Goal: Task Accomplishment & Management: Use online tool/utility

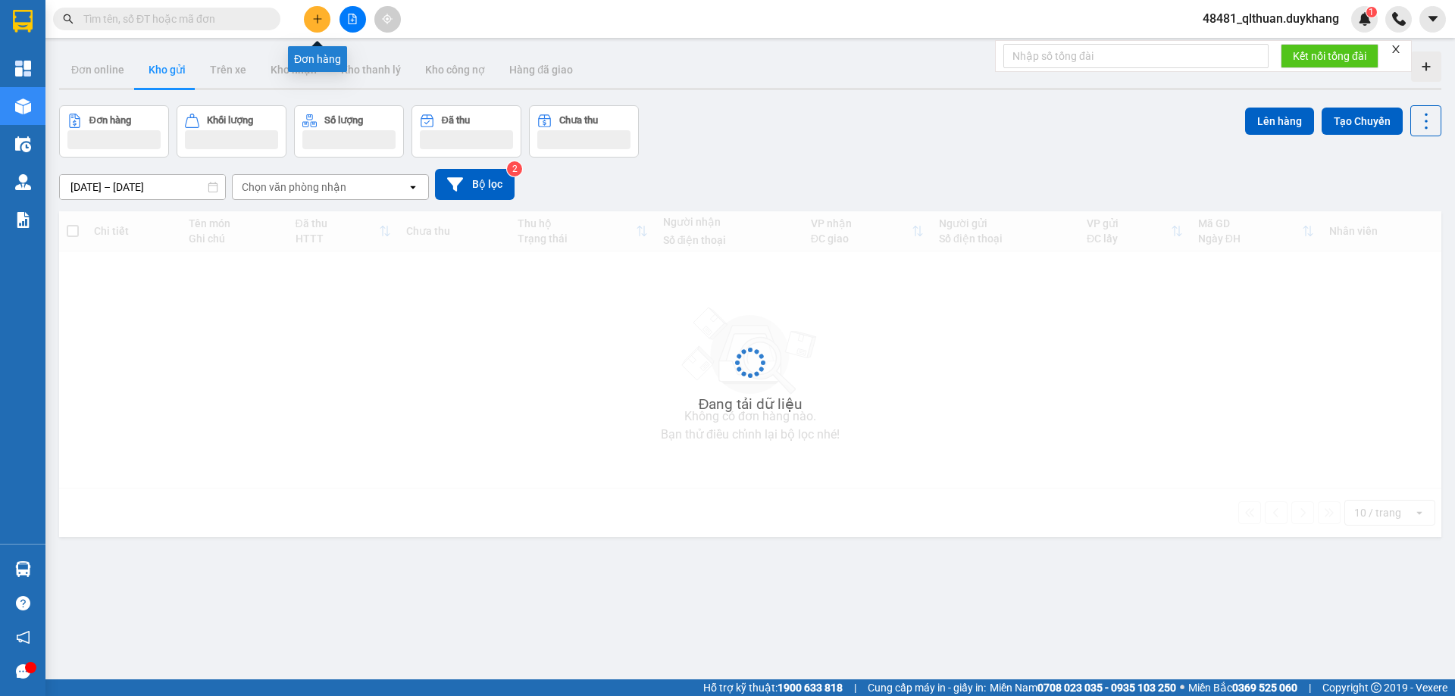
click at [318, 22] on icon "plus" at bounding box center [317, 19] width 11 height 11
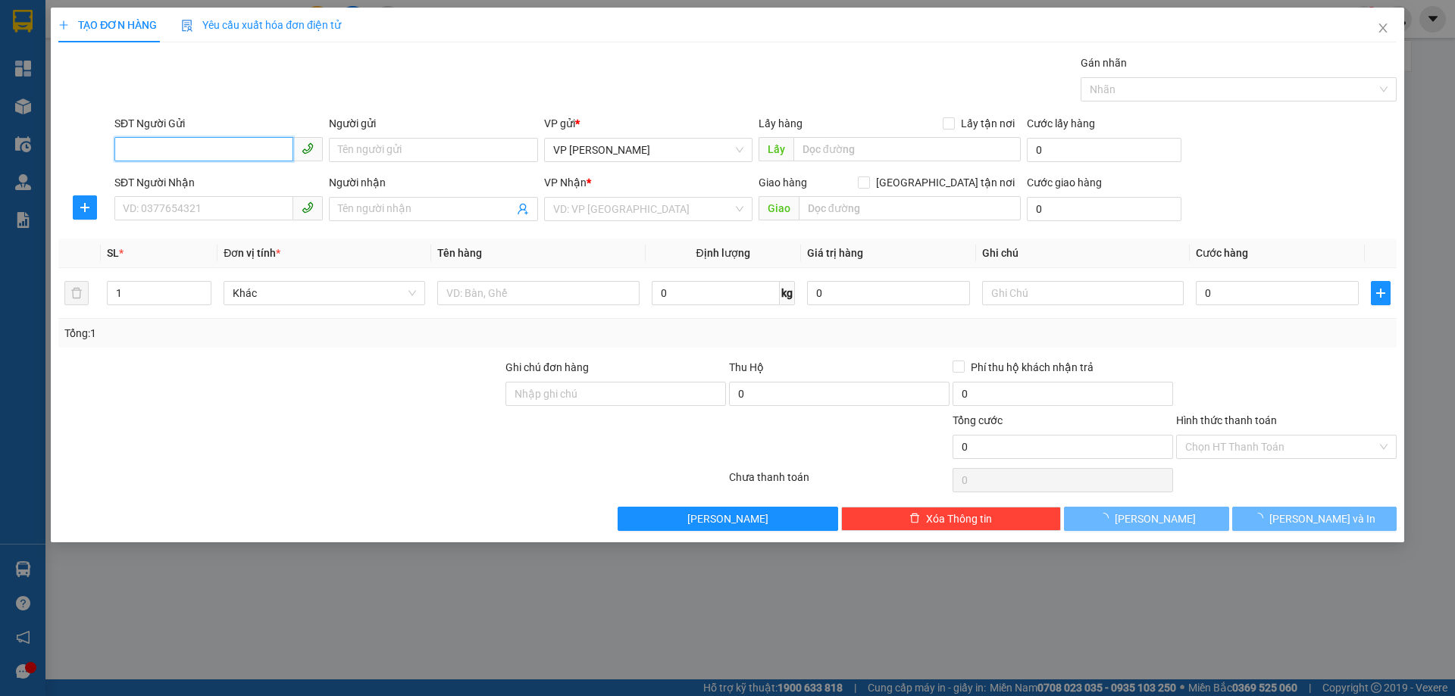
click at [261, 149] on input "SĐT Người Gửi" at bounding box center [203, 149] width 179 height 24
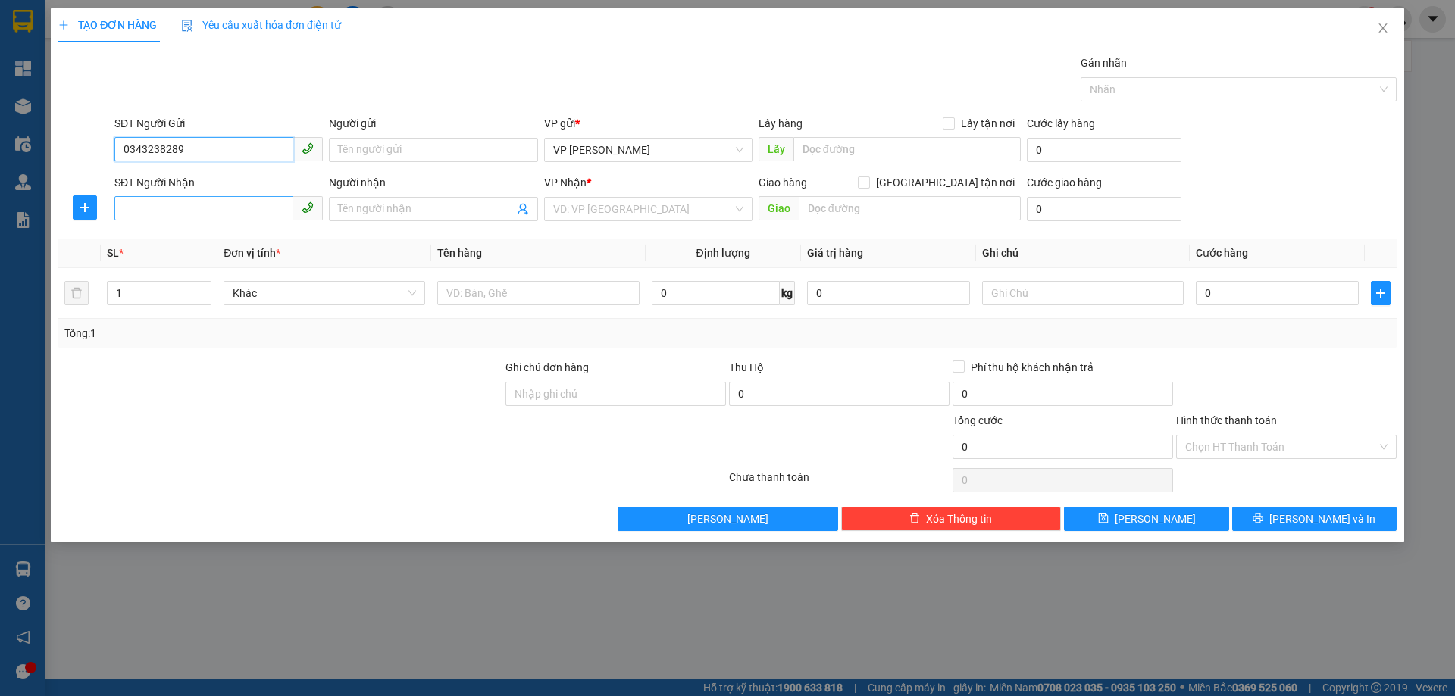
type input "0343238289"
click at [256, 211] on input "SĐT Người Nhận" at bounding box center [203, 208] width 179 height 24
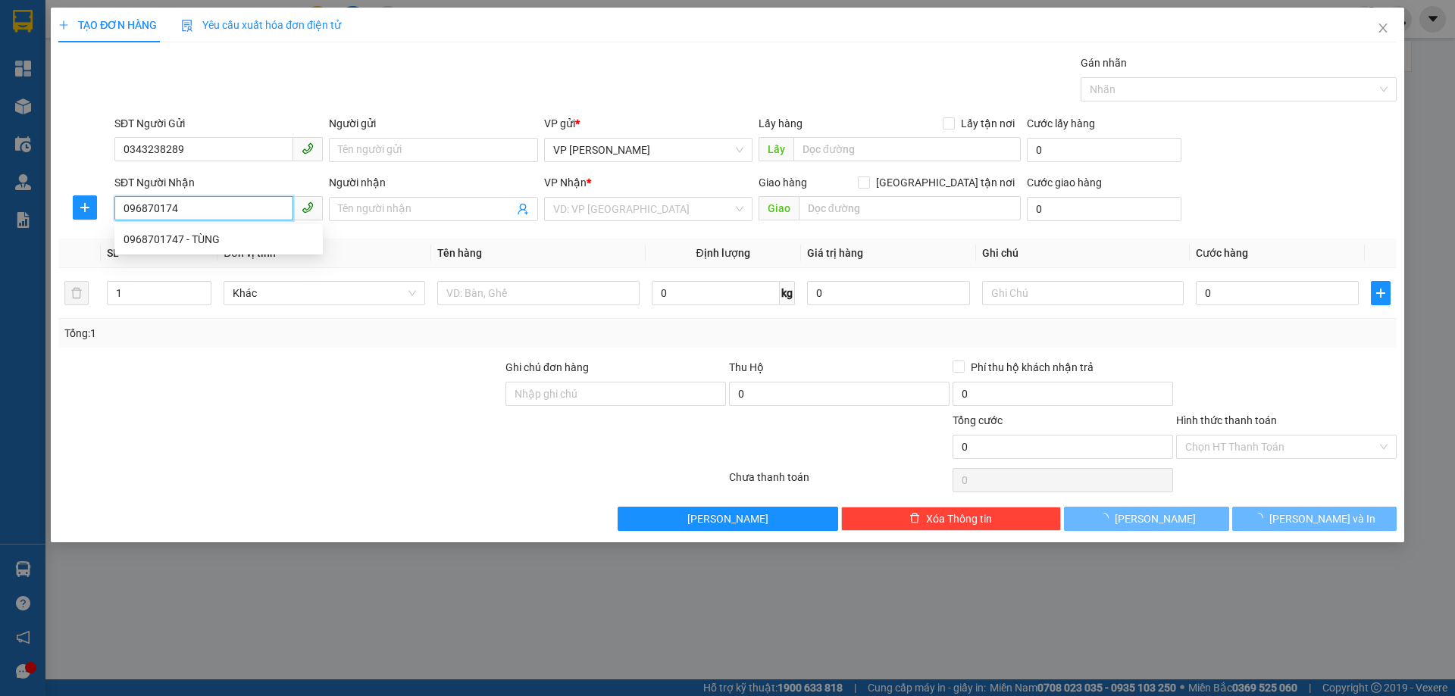
type input "0968701747"
click at [216, 240] on div "0968701747 - TÙNG" at bounding box center [219, 239] width 190 height 17
type input "TÙNG"
type input "0968701747"
click at [216, 240] on th "SL *" at bounding box center [159, 254] width 117 height 30
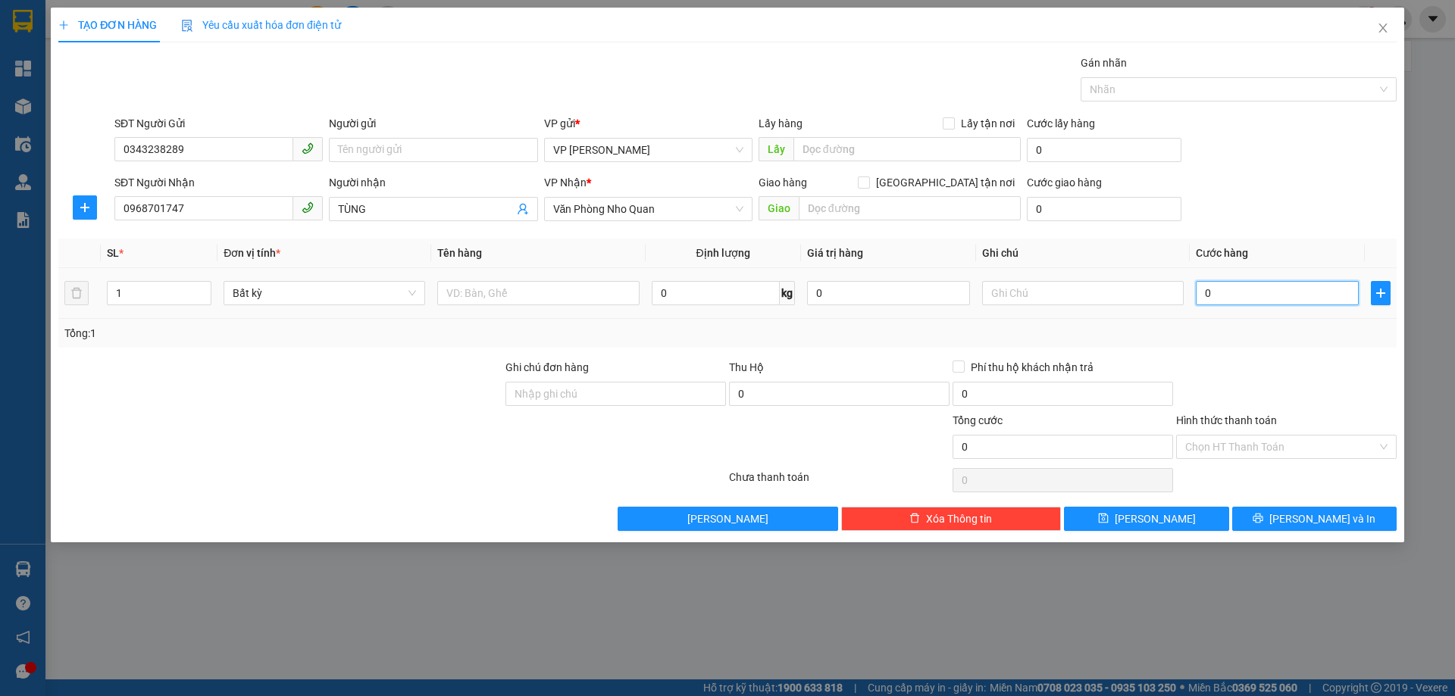
click at [1290, 291] on input "0" at bounding box center [1277, 293] width 163 height 24
type input "3"
type input "30"
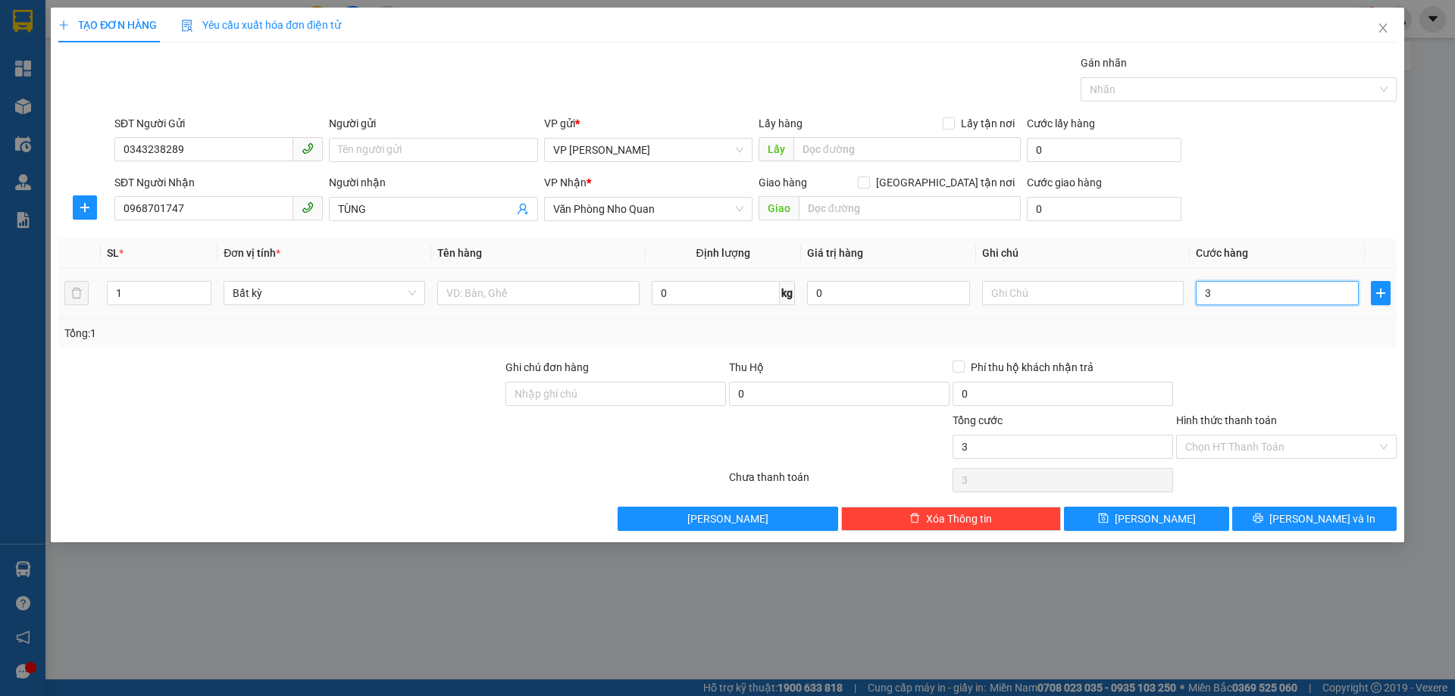
type input "30"
type input "30.000"
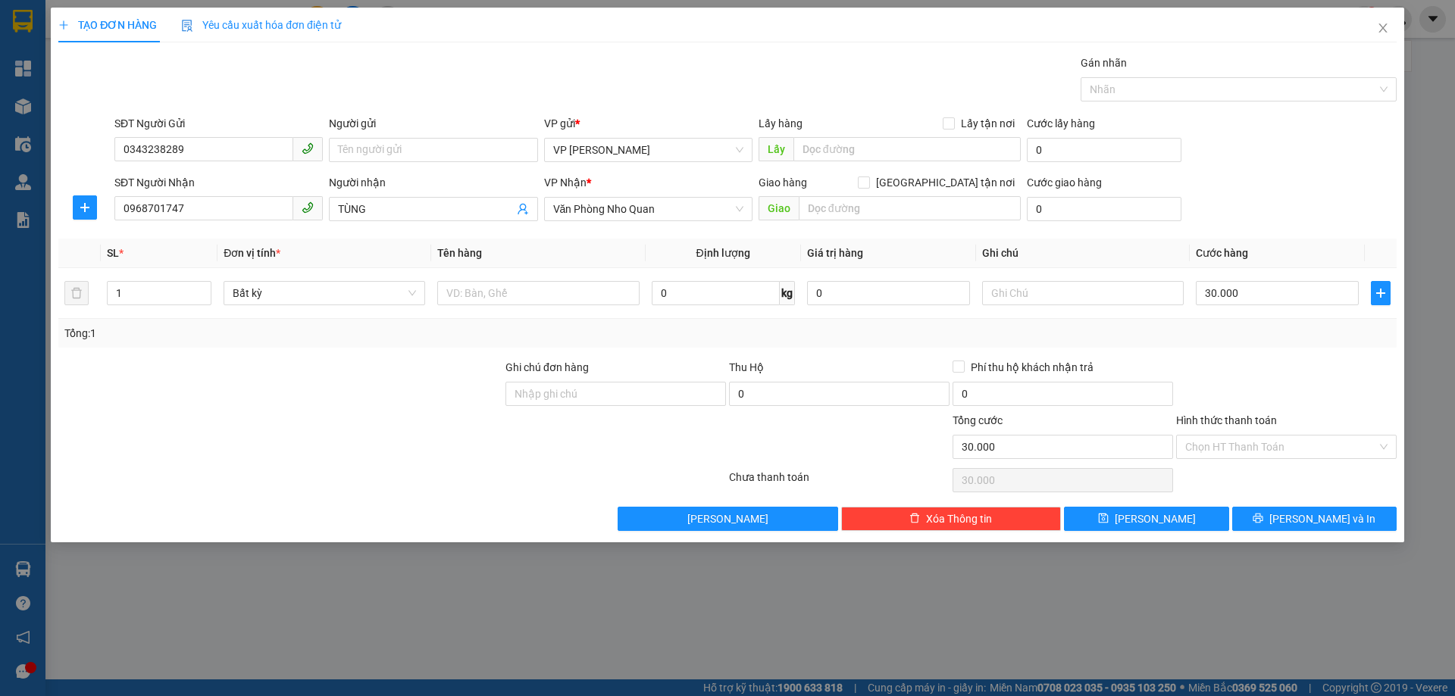
click at [1158, 351] on div "Transit Pickup Surcharge Ids Transit Deliver Surcharge Ids Transit Deliver Surc…" at bounding box center [727, 293] width 1338 height 477
click at [461, 291] on input "text" at bounding box center [538, 293] width 202 height 24
type input "1 hộp giấy"
click at [975, 352] on div "Transit Pickup Surcharge Ids Transit Deliver Surcharge Ids Transit Deliver Surc…" at bounding box center [727, 293] width 1338 height 477
click at [1333, 517] on span "Lưu và In" at bounding box center [1322, 519] width 106 height 17
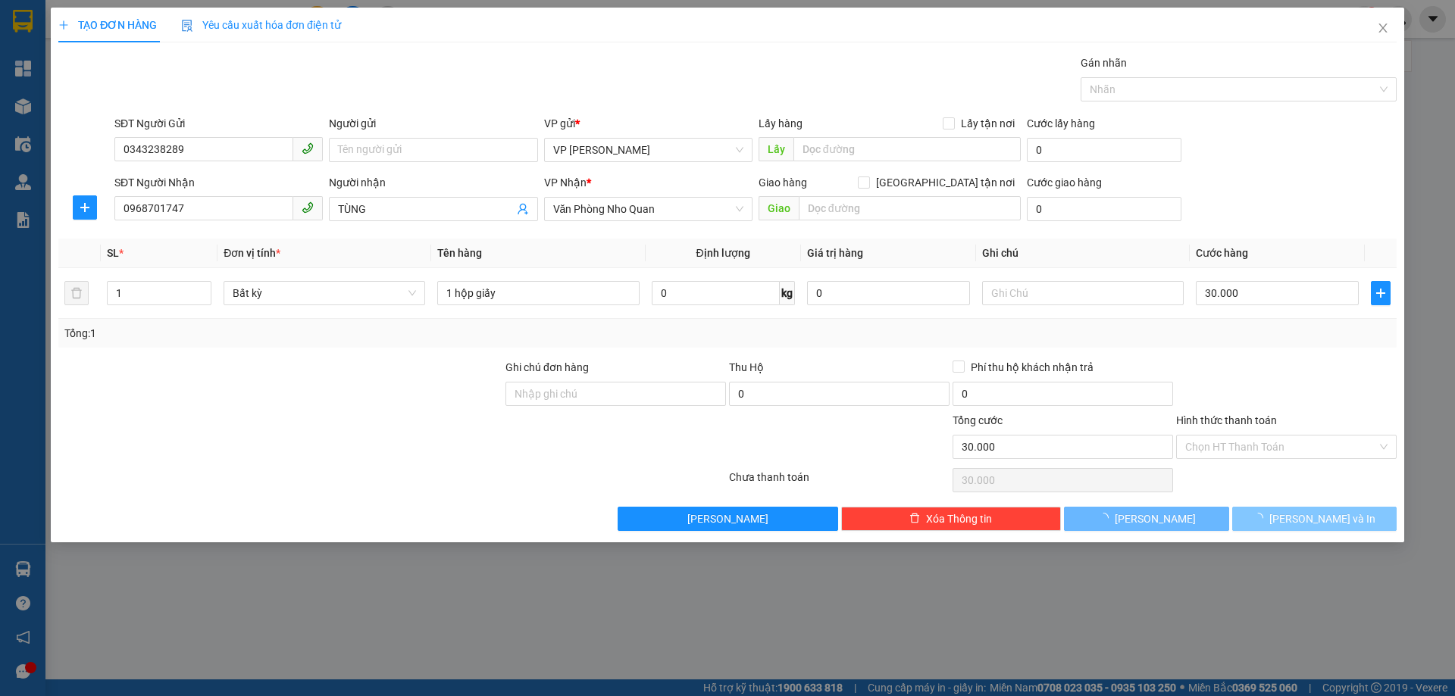
click at [1330, 522] on span "Lưu và In" at bounding box center [1322, 519] width 106 height 17
click at [1232, 507] on button "Lưu và In" at bounding box center [1314, 519] width 164 height 24
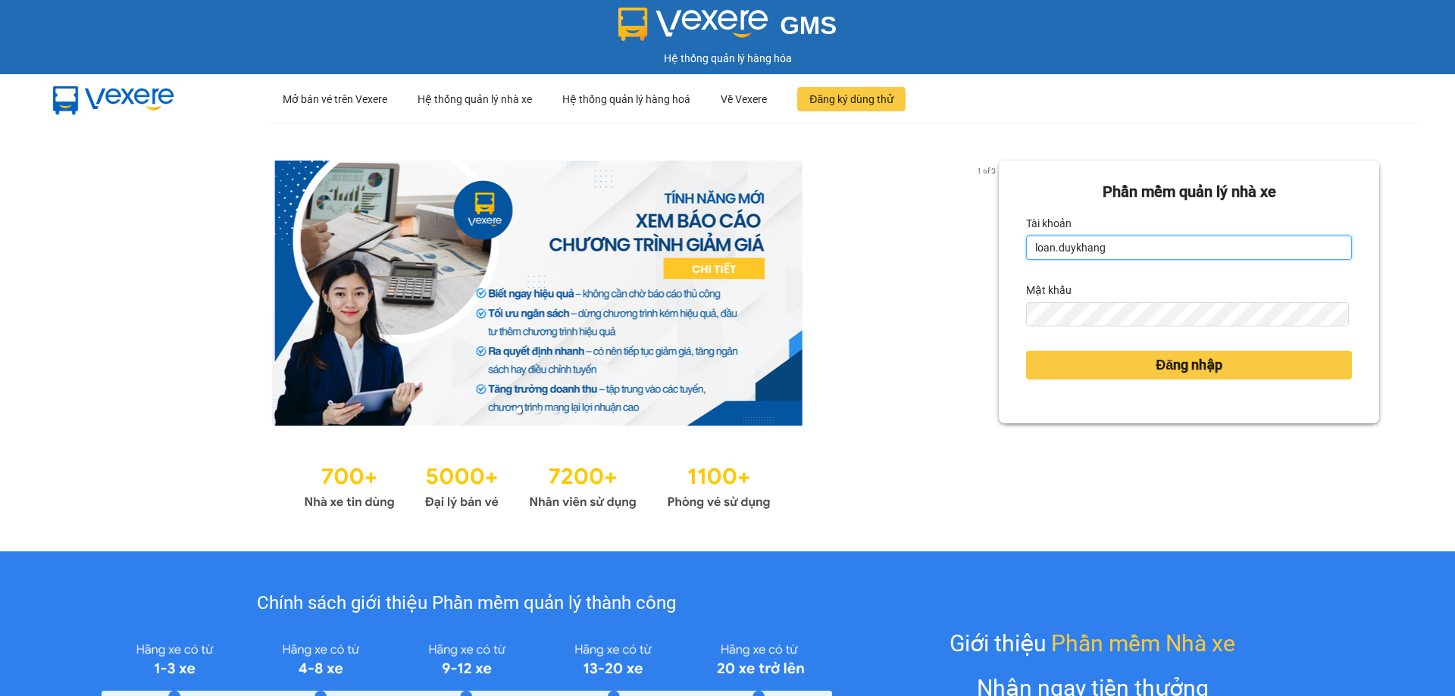
click at [1127, 249] on input "loan.duykhang" at bounding box center [1189, 248] width 326 height 24
type input "qlthuan.duykhang"
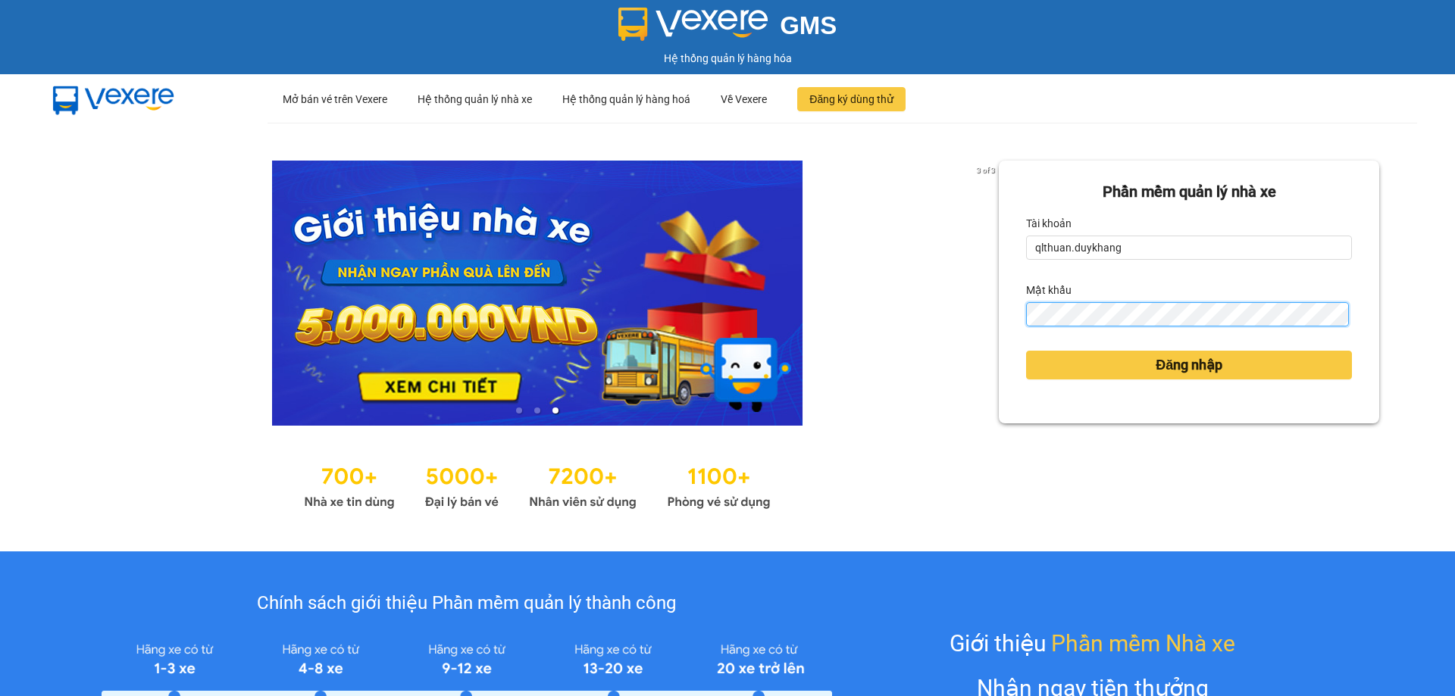
click at [1026, 351] on button "Đăng nhập" at bounding box center [1189, 365] width 326 height 29
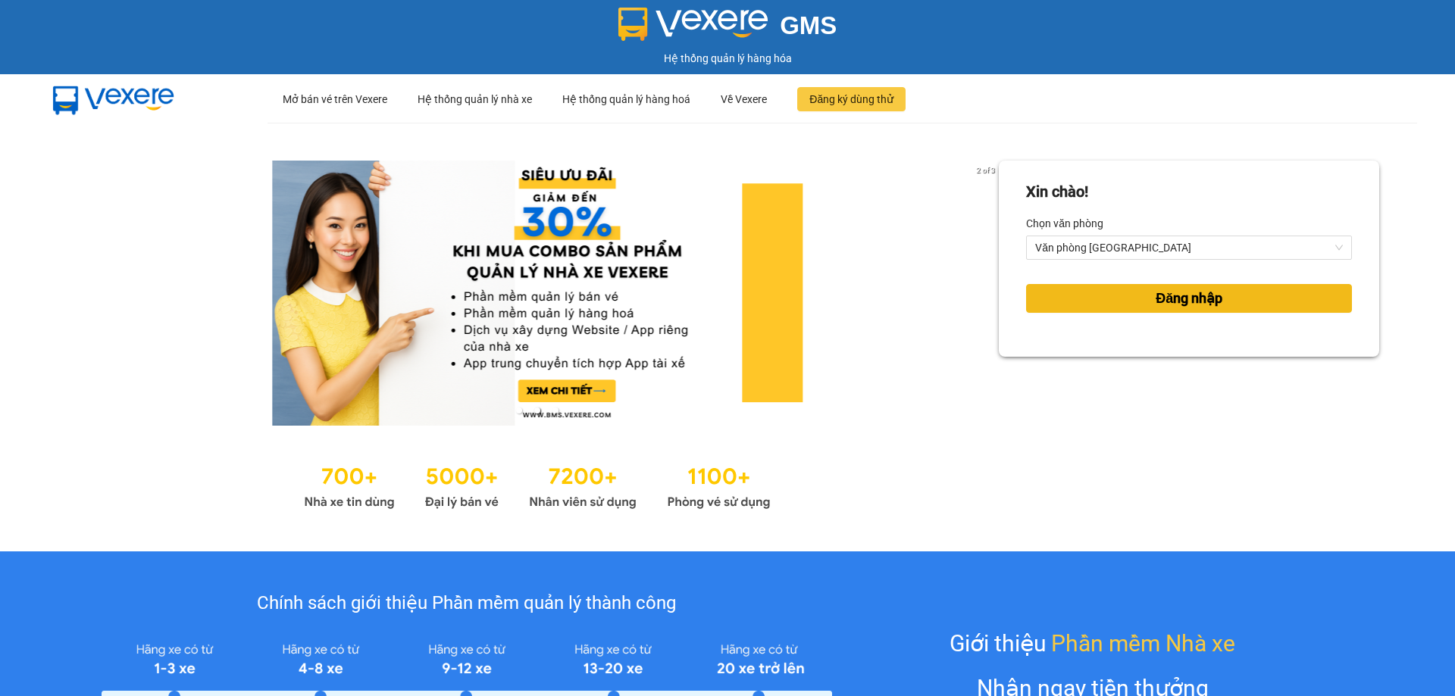
click at [1201, 297] on span "Đăng nhập" at bounding box center [1189, 298] width 67 height 21
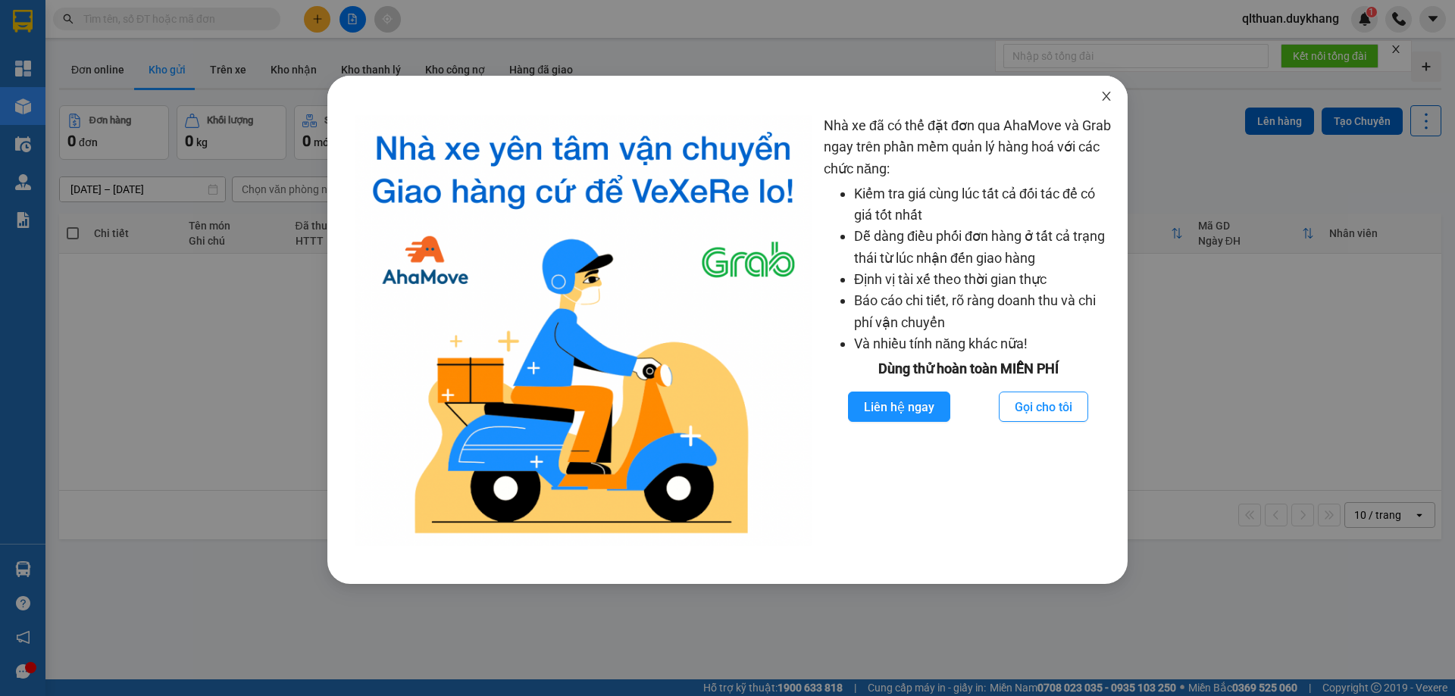
click at [1101, 100] on icon "close" at bounding box center [1106, 96] width 12 height 12
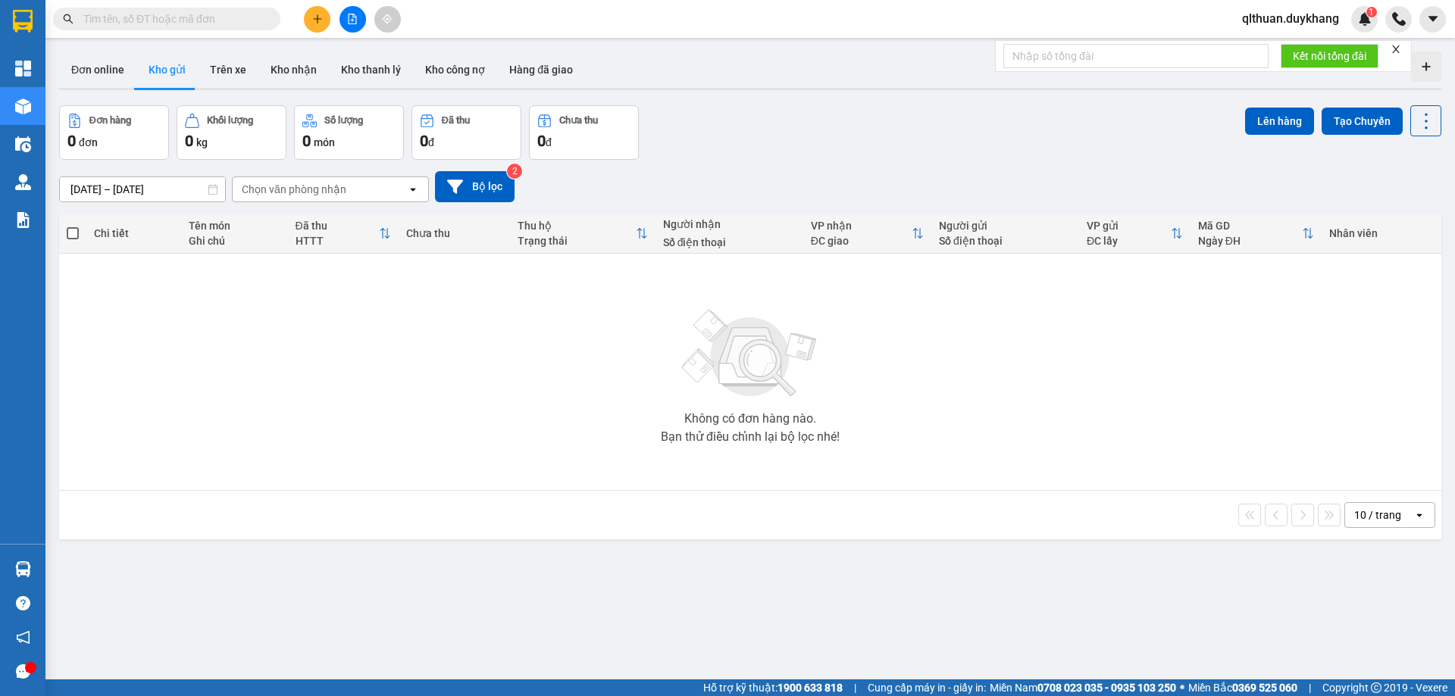
click at [1384, 19] on div "qlthuan.duykhang 1" at bounding box center [1342, 19] width 225 height 27
click at [1398, 20] on img at bounding box center [1399, 19] width 14 height 14
click at [1400, 11] on div at bounding box center [1398, 19] width 27 height 27
click at [1300, 22] on span "qlthuan.duykhang" at bounding box center [1290, 18] width 121 height 19
click at [1293, 44] on span "Đăng xuất" at bounding box center [1296, 47] width 91 height 17
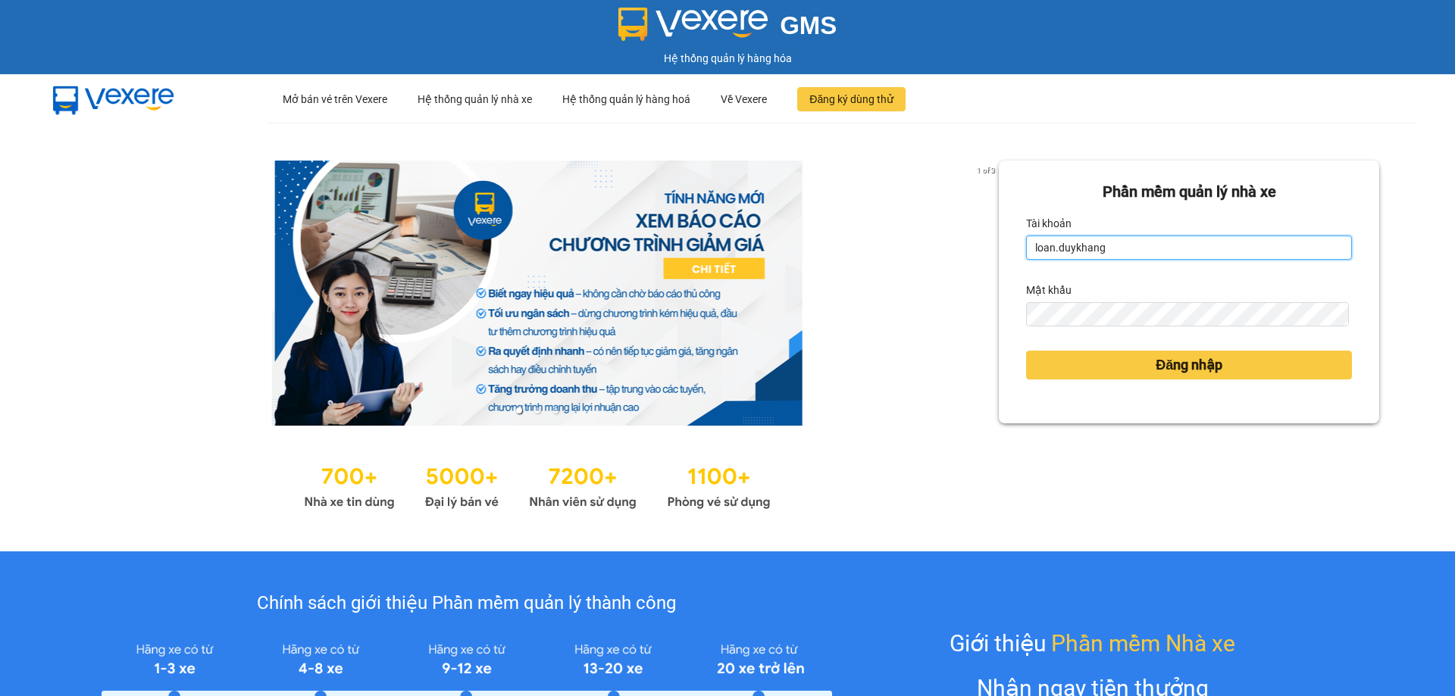
click at [1108, 247] on input "loan.duykhang" at bounding box center [1189, 248] width 326 height 24
type input "qlthuan.duykhang"
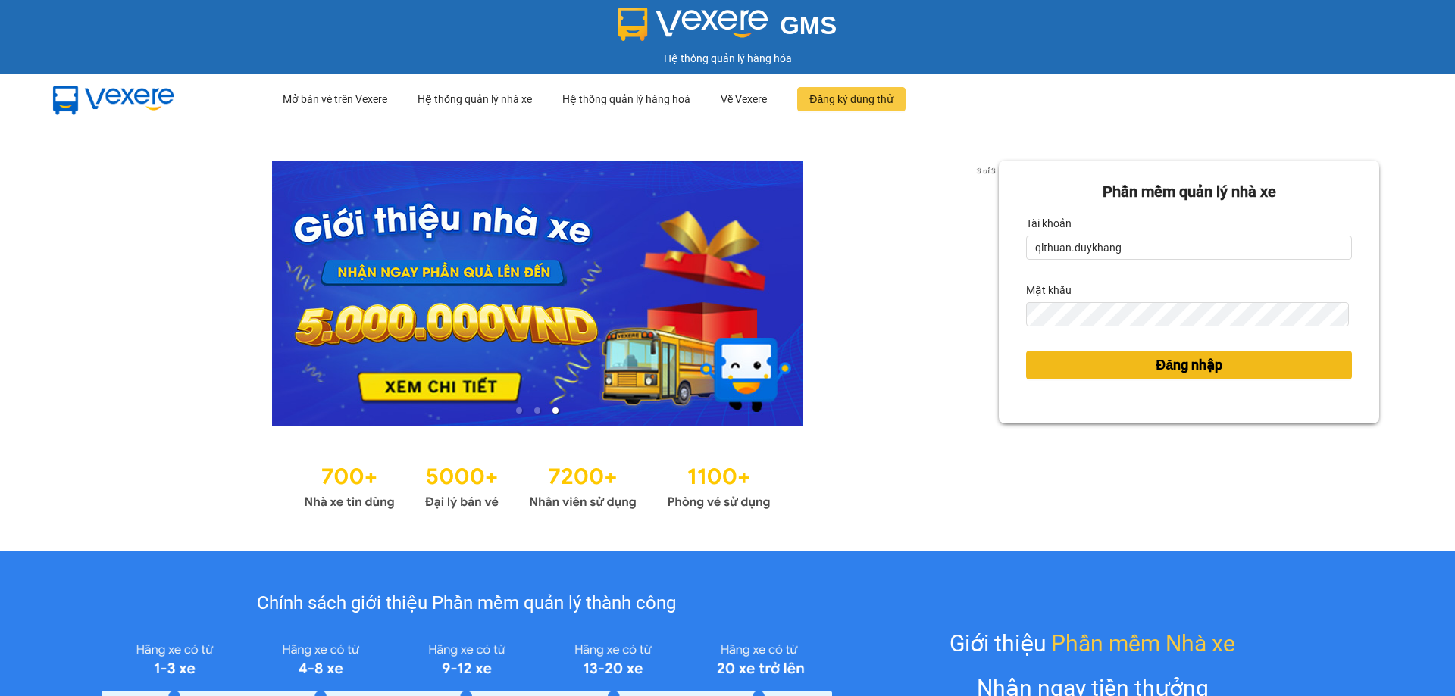
click at [1047, 358] on button "Đăng nhập" at bounding box center [1189, 365] width 326 height 29
click at [1186, 366] on div "Phần mềm quản lý nhà xe Tài khoản qlthuan.duykhang Mật khẩu Đăng nhập" at bounding box center [1189, 337] width 380 height 353
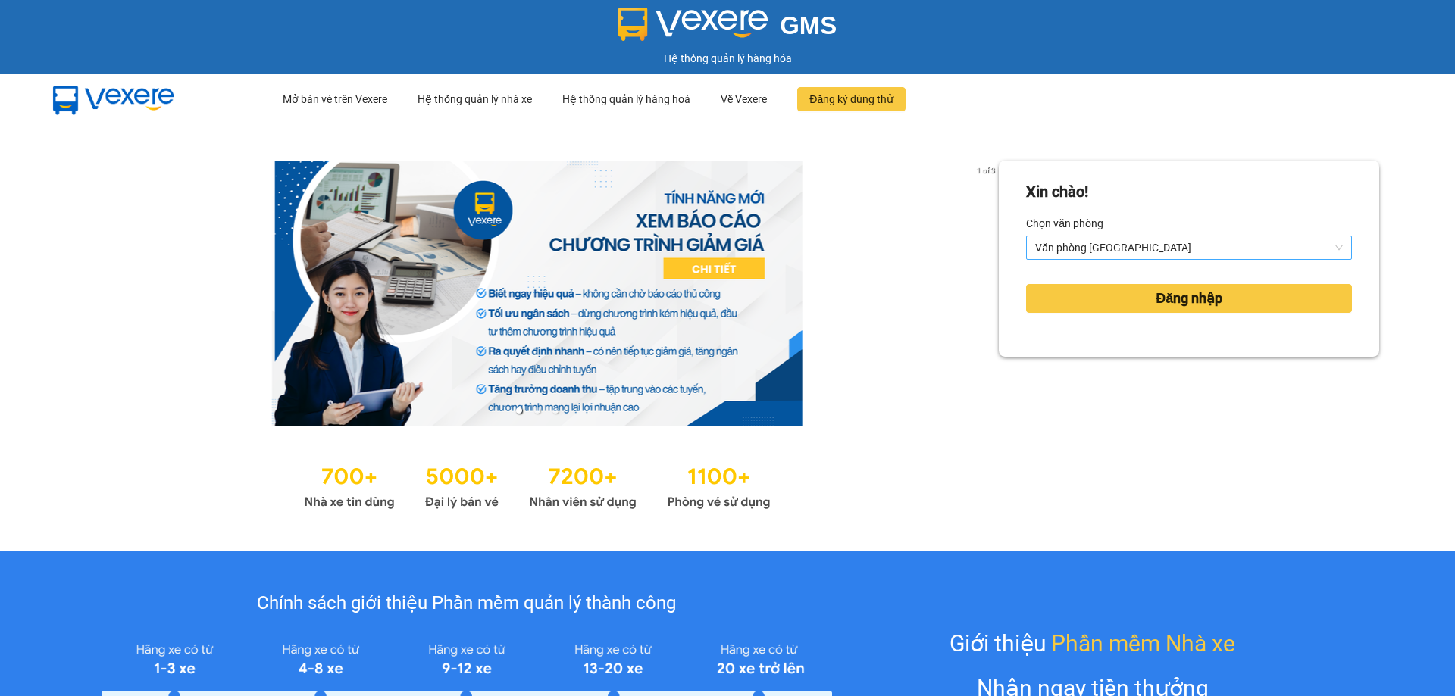
click at [1239, 249] on span "Văn phòng Ninh Bình" at bounding box center [1189, 247] width 308 height 23
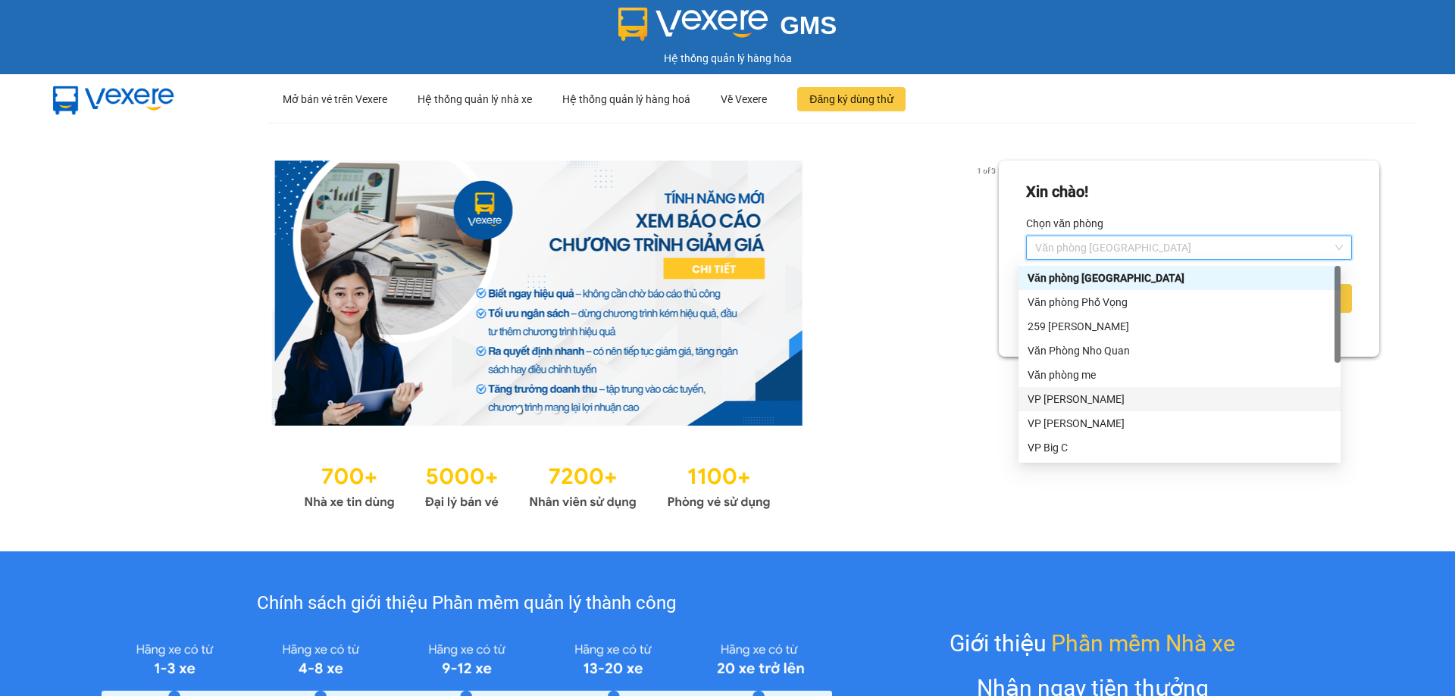
click at [1155, 402] on div "VP Nguyễn Quốc Trị" at bounding box center [1180, 399] width 304 height 17
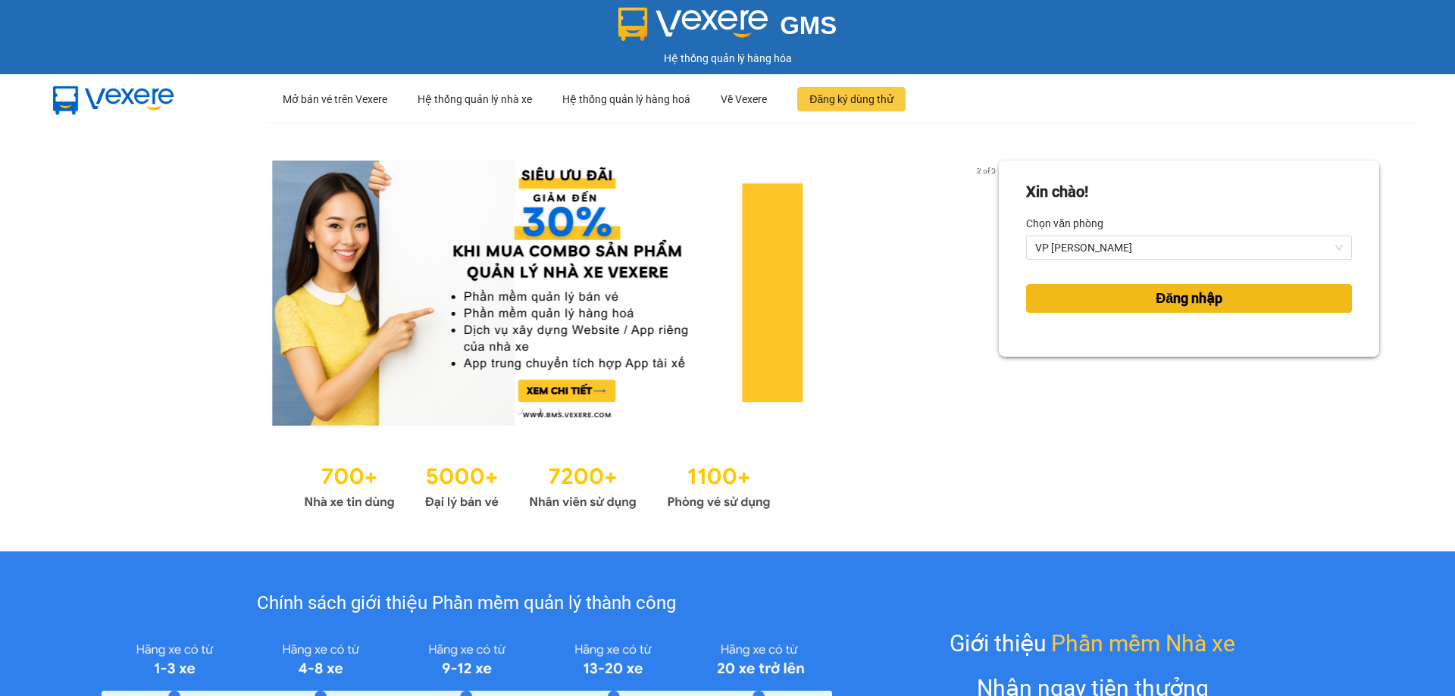
click at [1162, 289] on span "Đăng nhập" at bounding box center [1189, 298] width 67 height 21
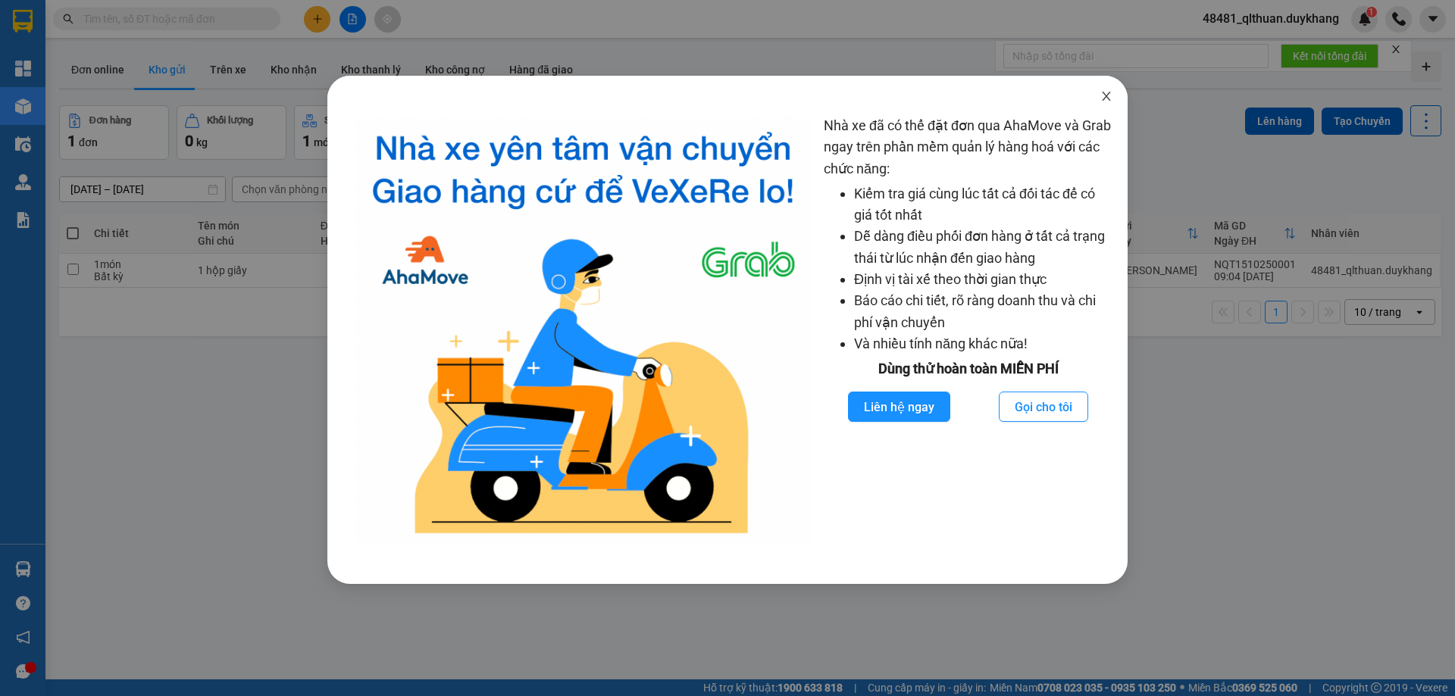
click at [1108, 98] on icon "close" at bounding box center [1106, 96] width 12 height 12
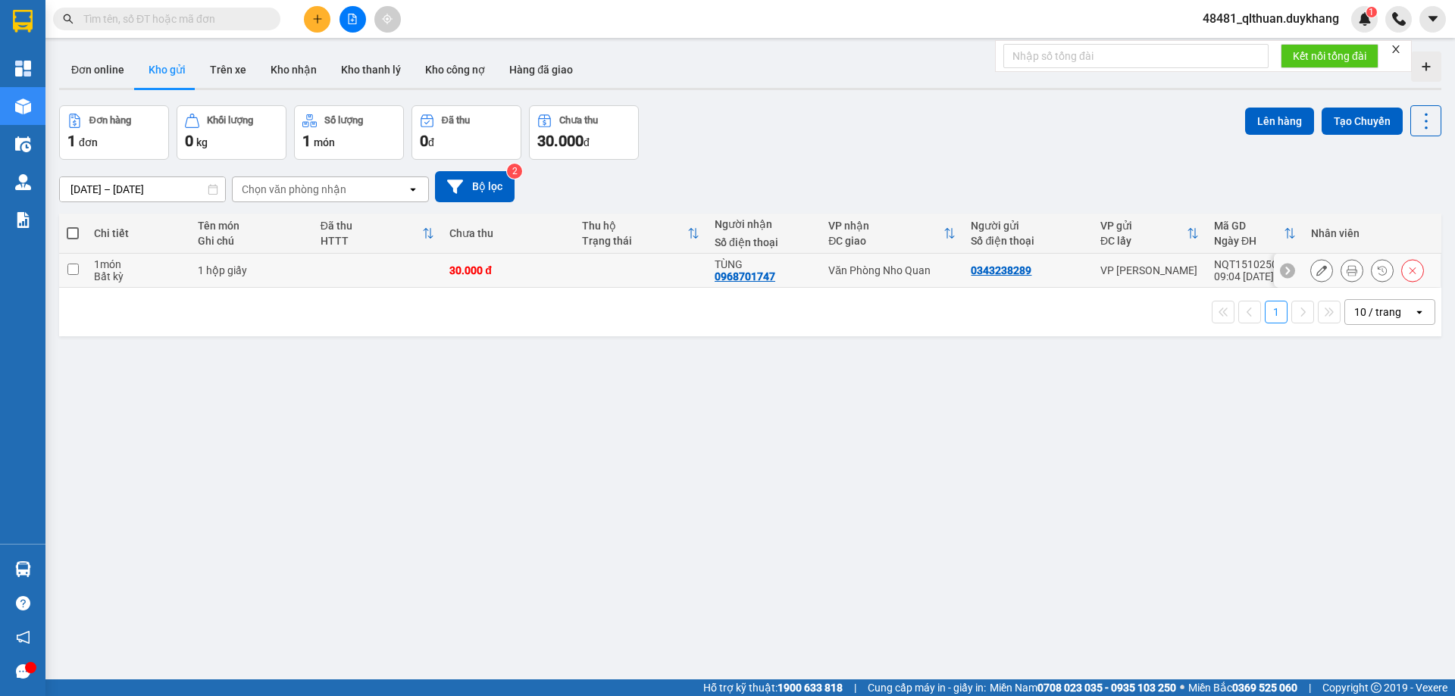
click at [74, 271] on input "checkbox" at bounding box center [72, 269] width 11 height 11
checkbox input "true"
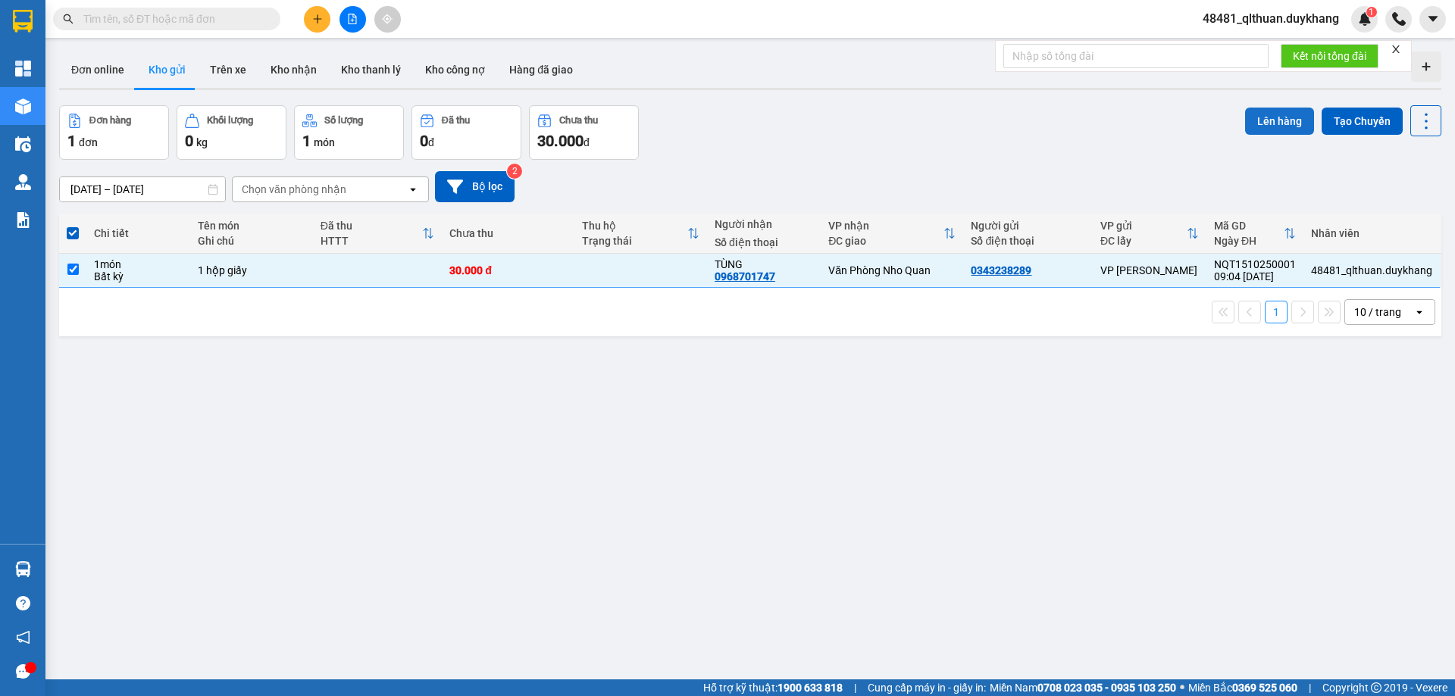
click at [1287, 122] on button "Lên hàng" at bounding box center [1279, 121] width 69 height 27
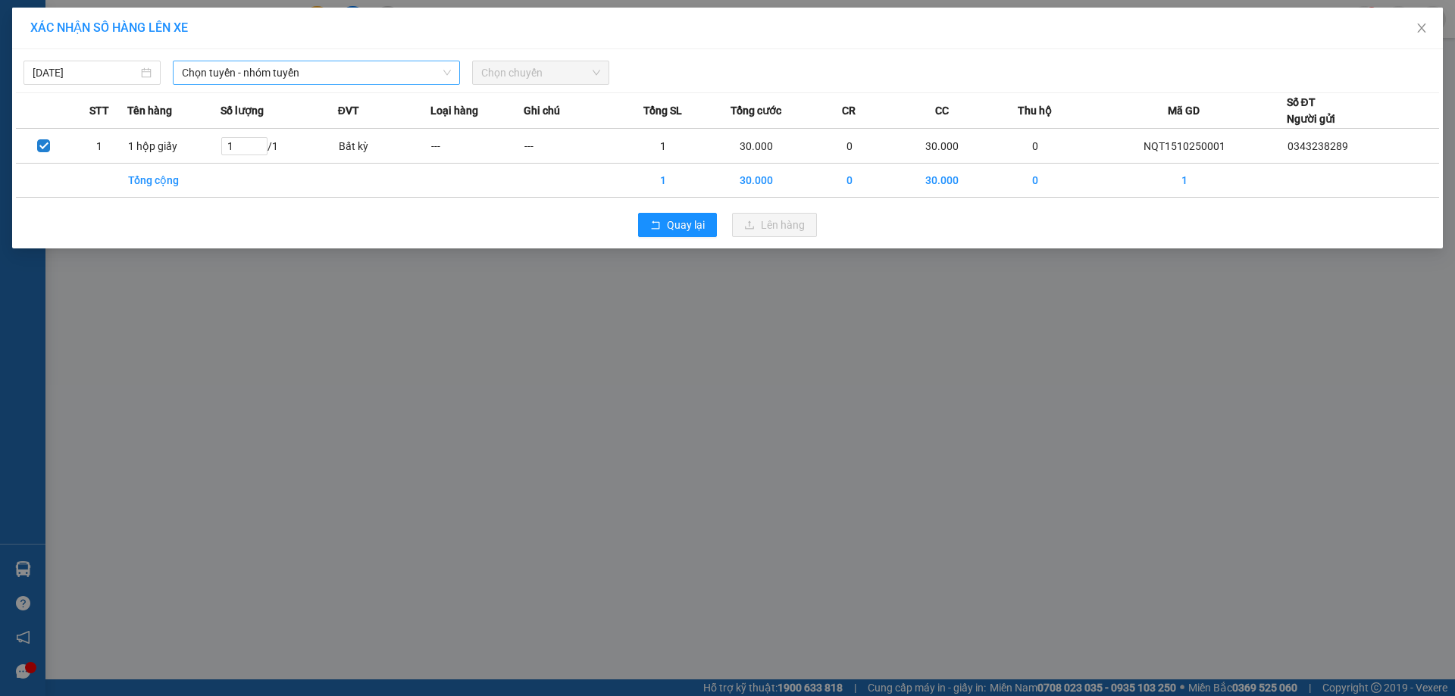
click at [257, 74] on span "Chọn tuyến - nhóm tuyến" at bounding box center [316, 72] width 269 height 23
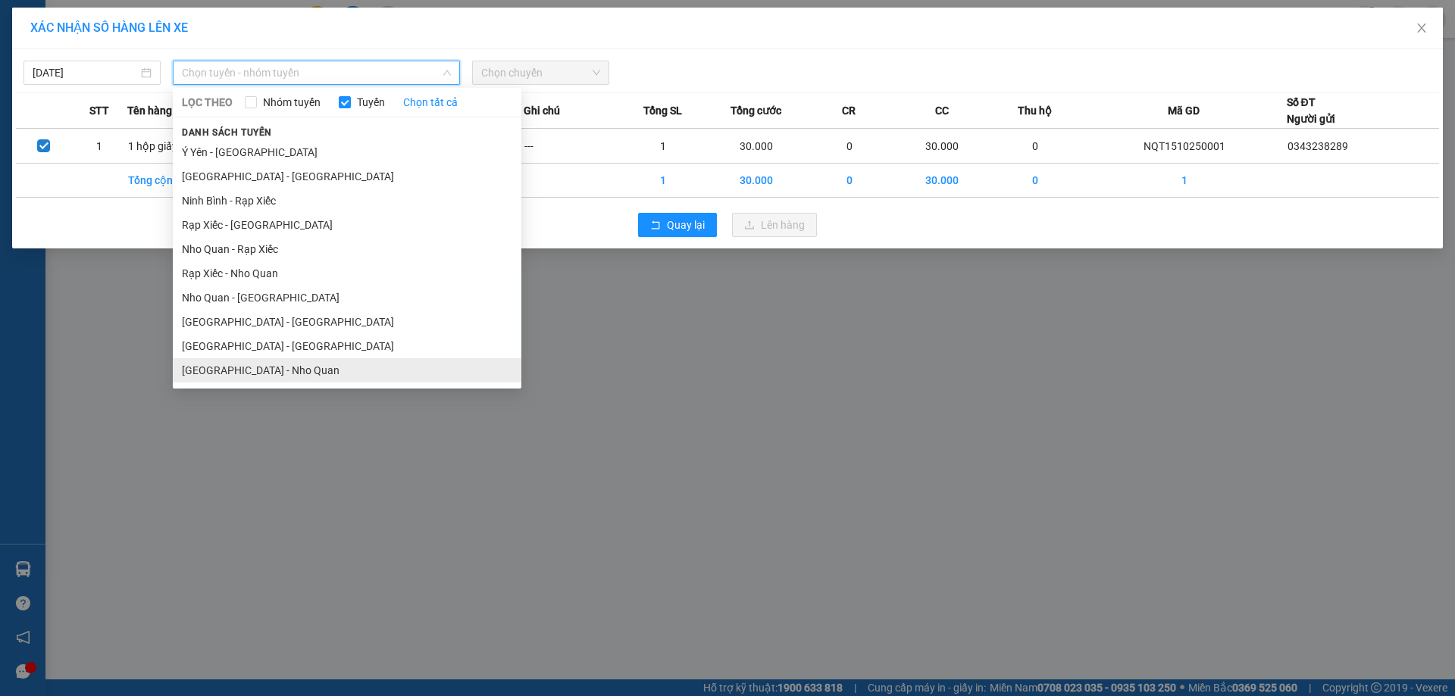
click at [276, 370] on li "Hà Nội - Nho Quan" at bounding box center [347, 370] width 349 height 24
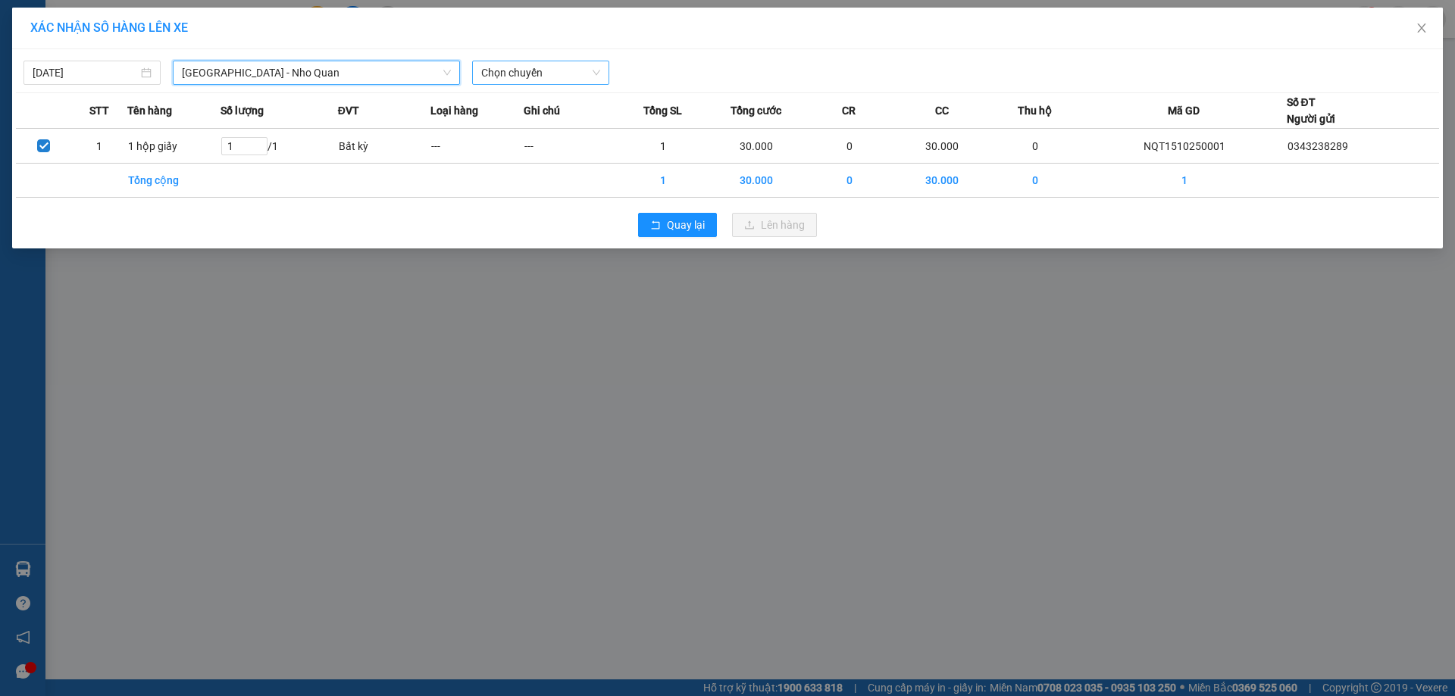
click at [514, 77] on span "Chọn chuyến" at bounding box center [540, 72] width 119 height 23
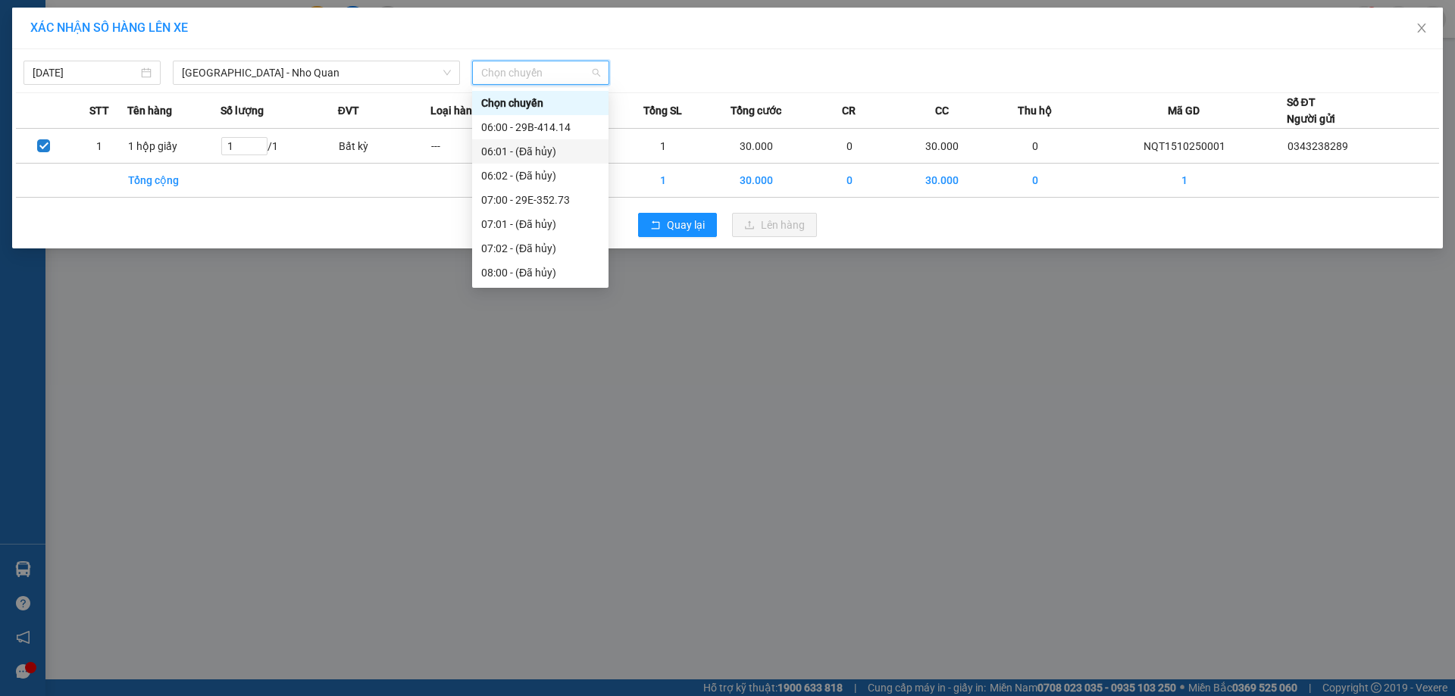
scroll to position [152, 0]
click at [522, 270] on div "10:00 - 29H-985.77" at bounding box center [540, 266] width 118 height 17
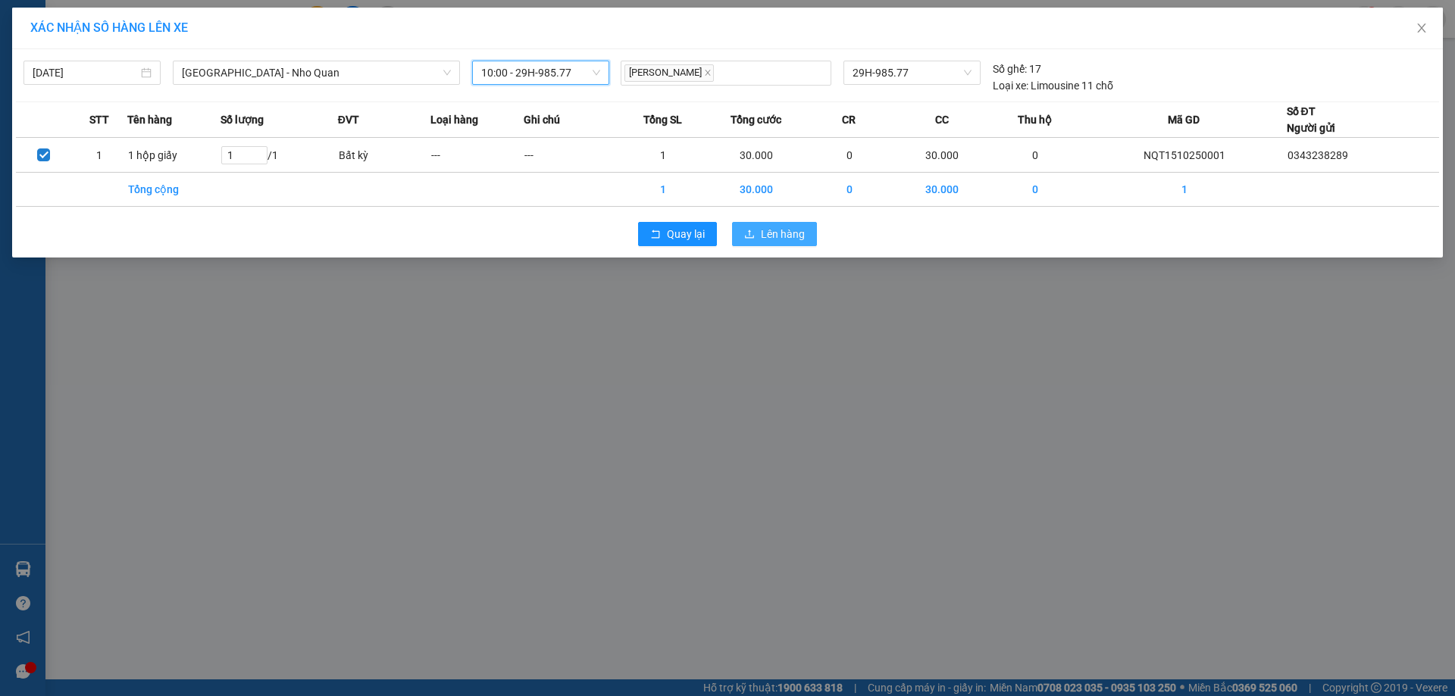
click at [757, 230] on button "Lên hàng" at bounding box center [774, 234] width 85 height 24
